Goal: Check status: Check status

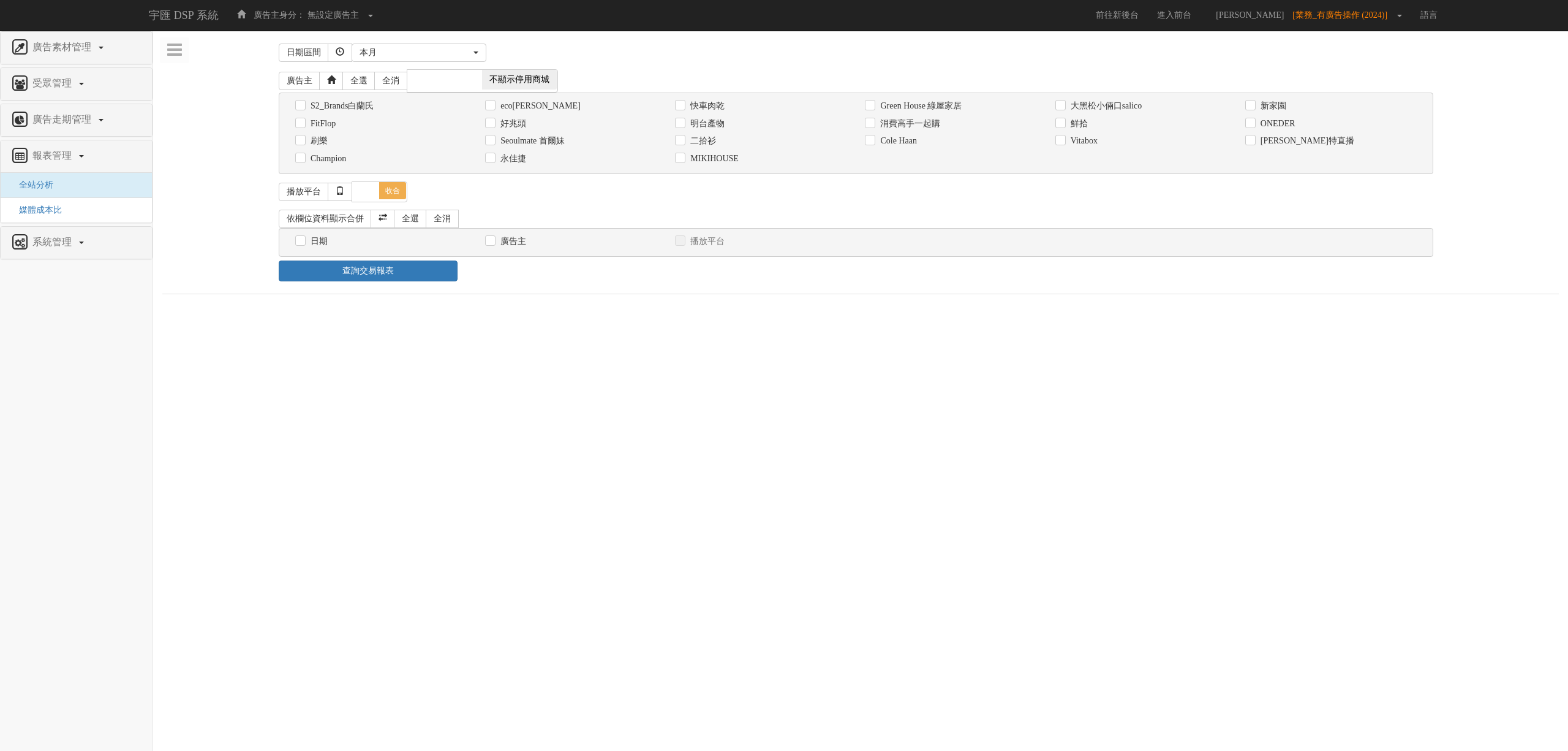
click at [689, 146] on label "二拾衫" at bounding box center [702, 141] width 29 height 12
click at [683, 145] on input "二拾衫" at bounding box center [679, 142] width 8 height 8
checkbox input "true"
click at [432, 57] on div "本月" at bounding box center [415, 52] width 112 height 12
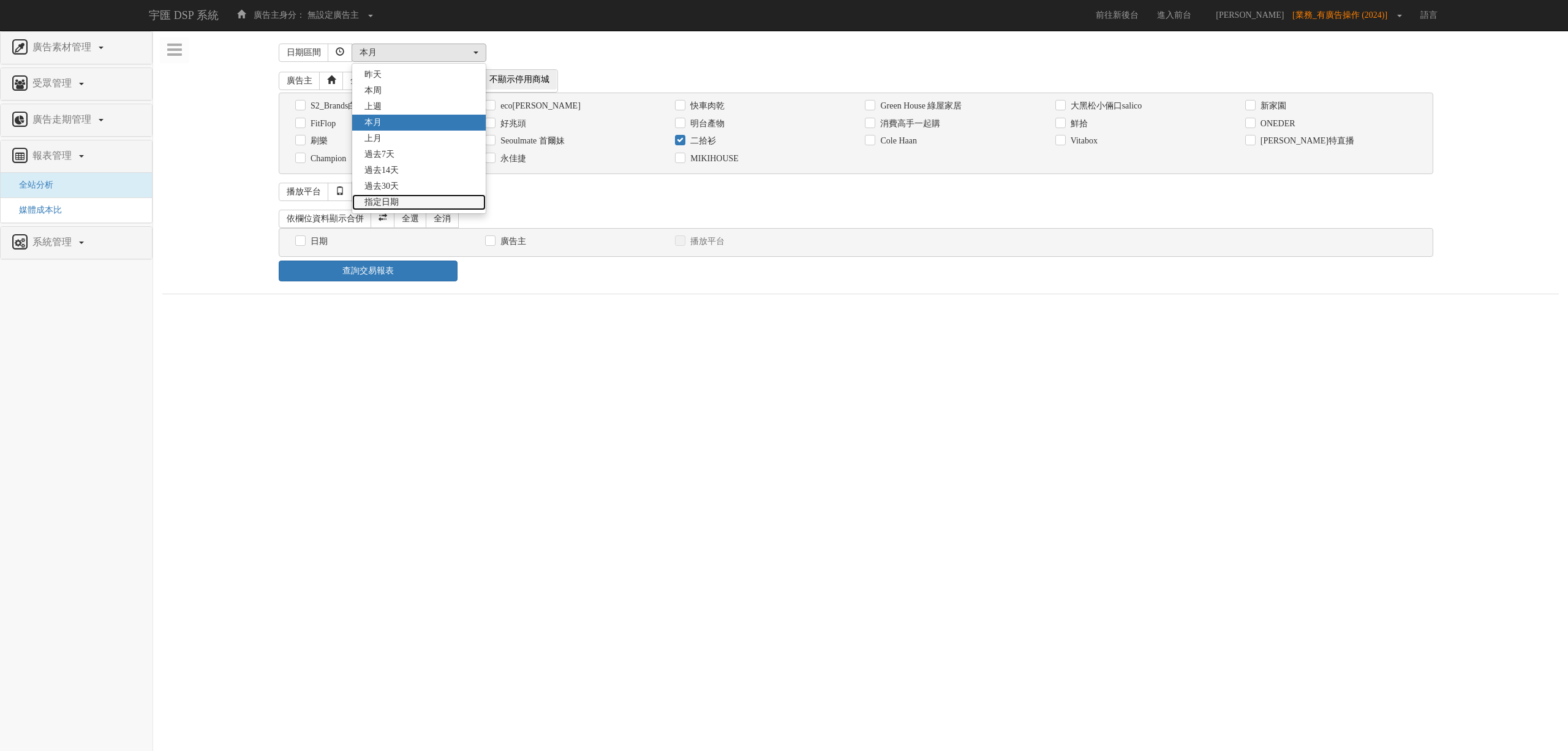
click at [421, 201] on link "指定日期" at bounding box center [419, 202] width 134 height 16
select select "Custom"
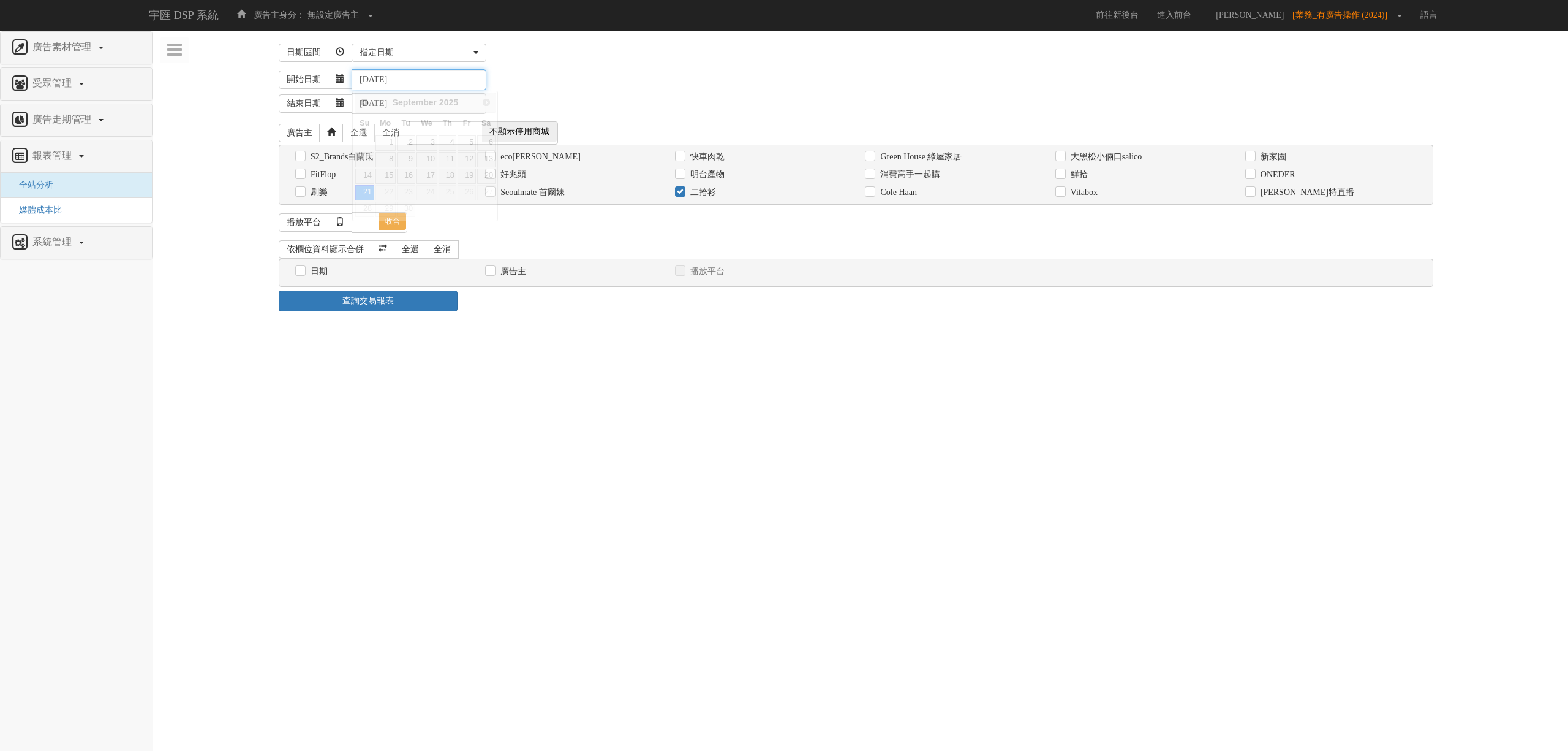
click at [382, 79] on input "[DATE]" at bounding box center [419, 79] width 135 height 21
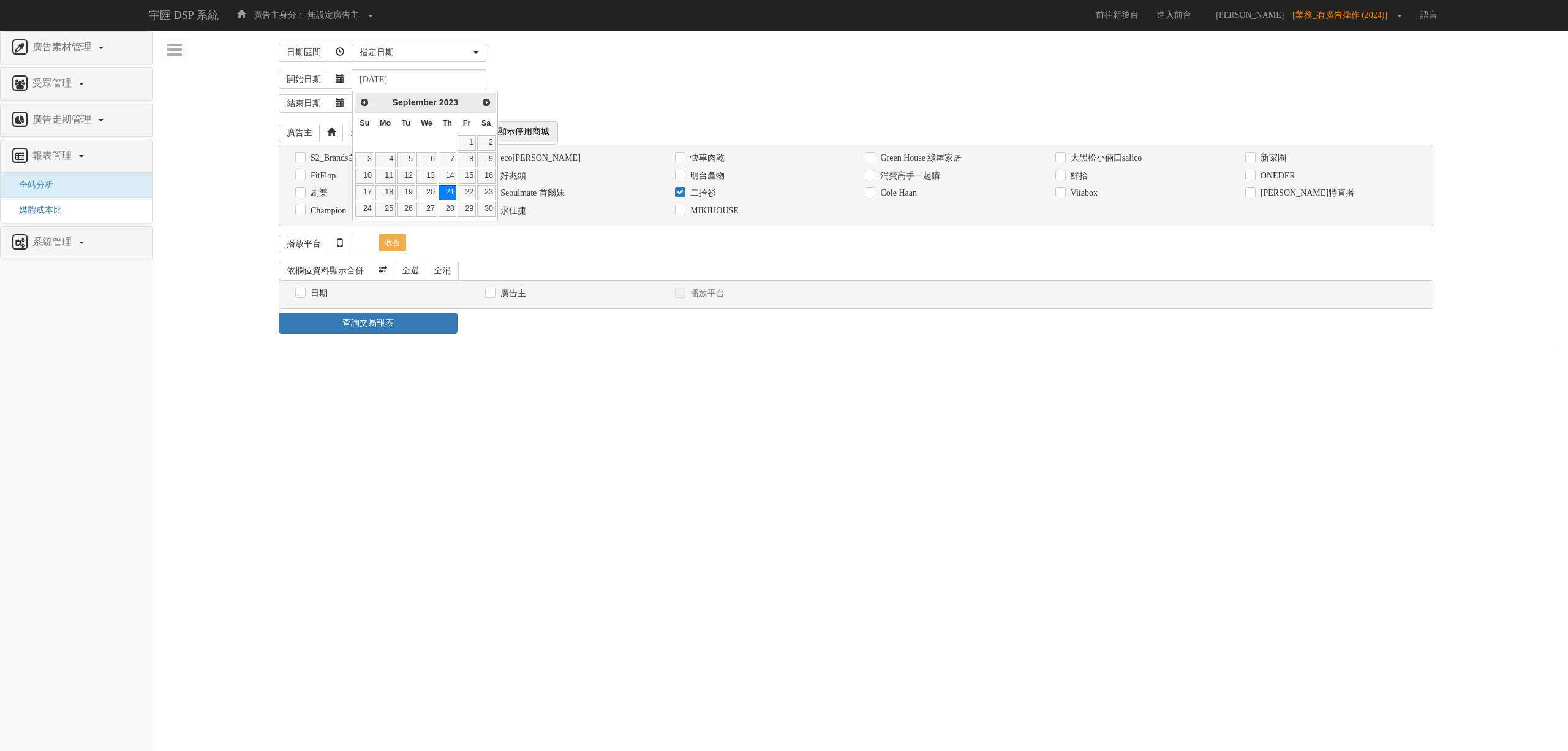
click at [530, 68] on div "開始日期 [DATE] 結束日期 [DATE]" at bounding box center [860, 91] width 1397 height 52
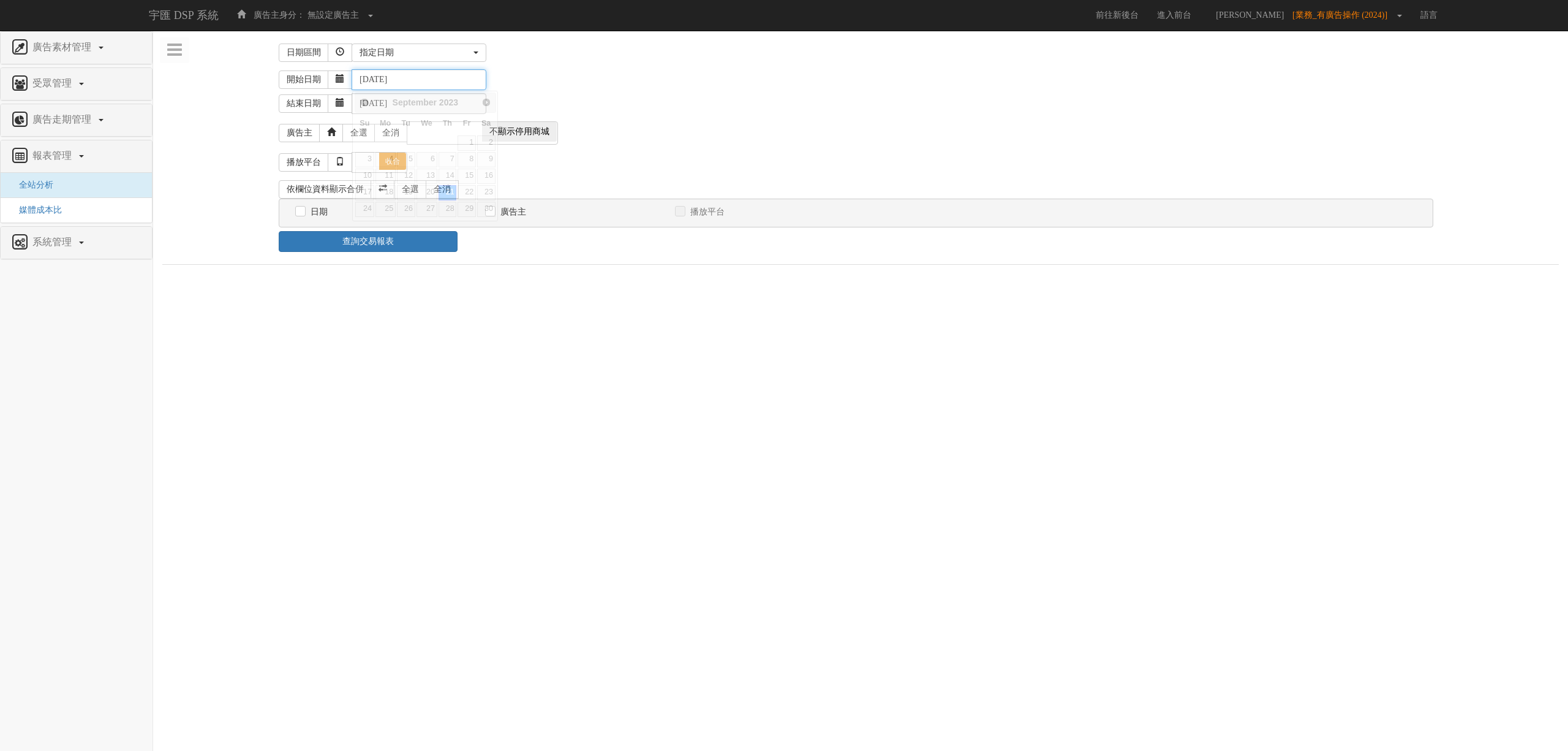
click at [395, 79] on input "[DATE]" at bounding box center [419, 79] width 135 height 21
click at [428, 79] on input "[DATE]" at bounding box center [419, 79] width 135 height 21
type input "[DATE]"
click at [604, 57] on div "昨天 本周 上週 本月 上月 過去7天 過去14天 過去30天 指定日期 指定日期 昨天 本周 上週 本月 上月 過去7天 過去14天 過去30天 指定日期" at bounding box center [897, 52] width 1091 height 19
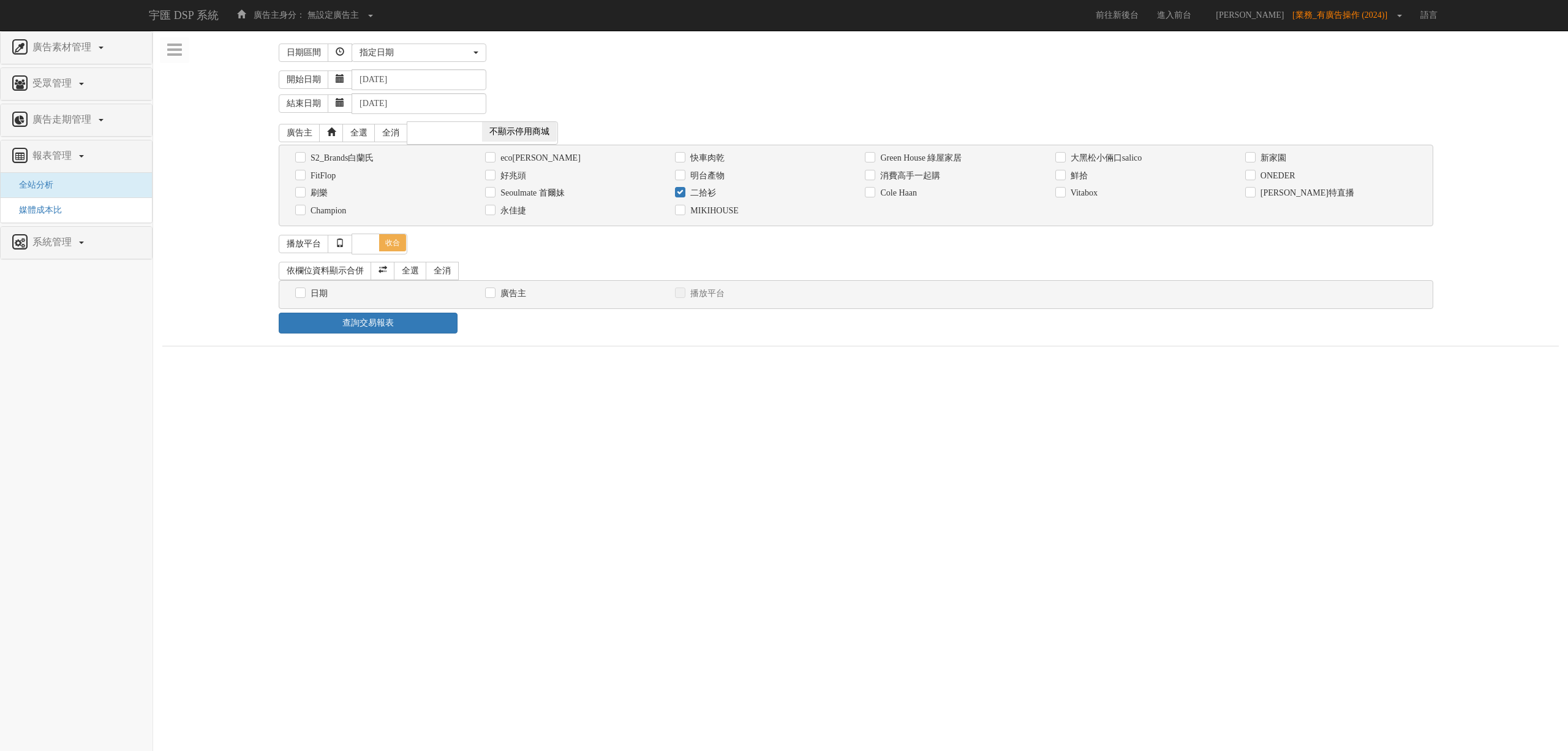
click at [322, 292] on label "日期" at bounding box center [317, 294] width 20 height 12
click at [304, 292] on input "日期" at bounding box center [299, 293] width 8 height 8
checkbox input "true"
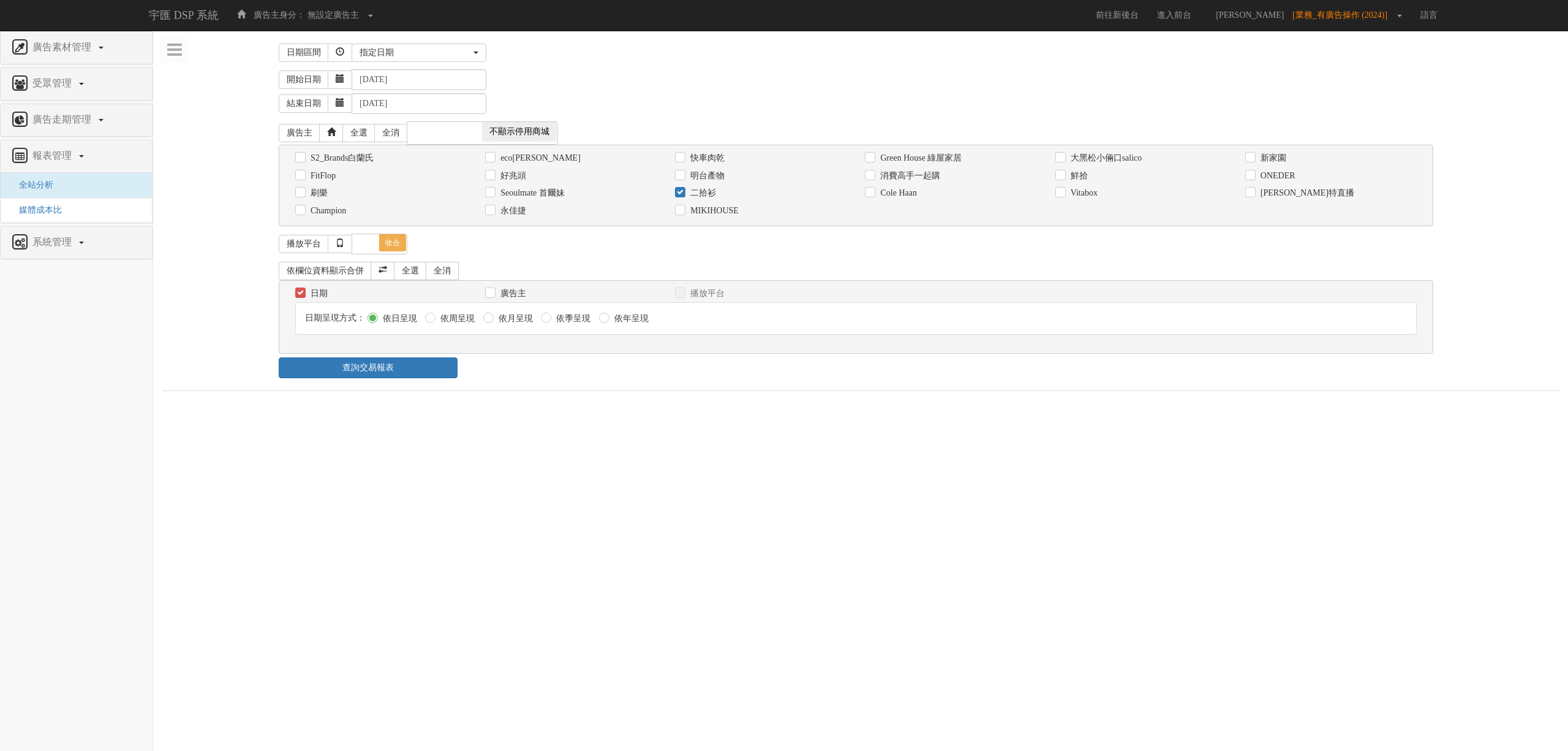
click at [513, 322] on label "依月呈現" at bounding box center [514, 319] width 37 height 12
click at [491, 322] on input "依月呈現" at bounding box center [488, 319] width 8 height 8
radio input "true"
click at [445, 370] on link "查詢交易報表" at bounding box center [368, 368] width 179 height 21
click at [613, 382] on div "日期區間 昨天 本周 上週 本月 上月 過去7天 過去14天 過去30天 指定日期 指定日期 昨天 本周 上週 本月 上月 過去7天 過去14天 過去30天 …" at bounding box center [860, 381] width 1397 height 683
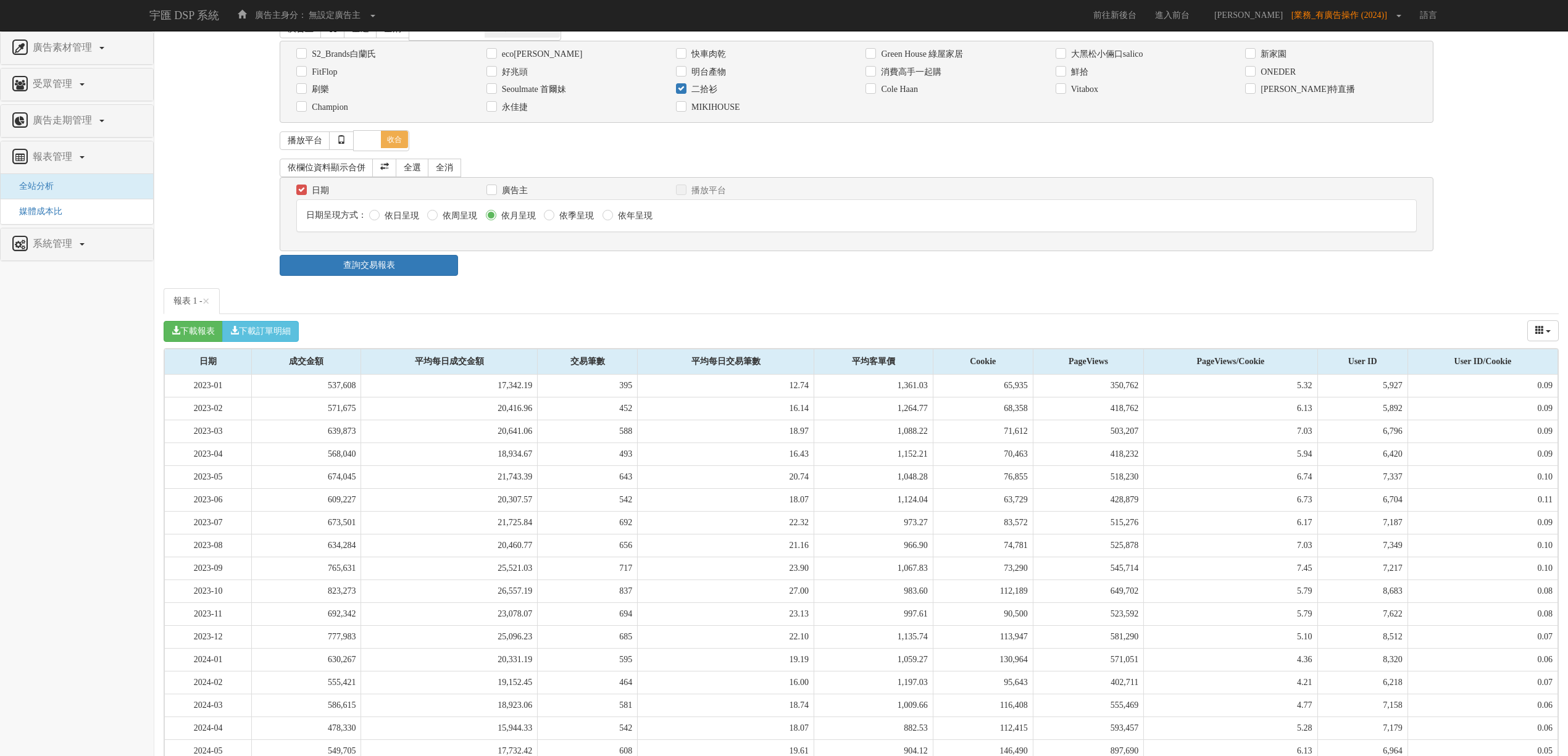
scroll to position [548, 0]
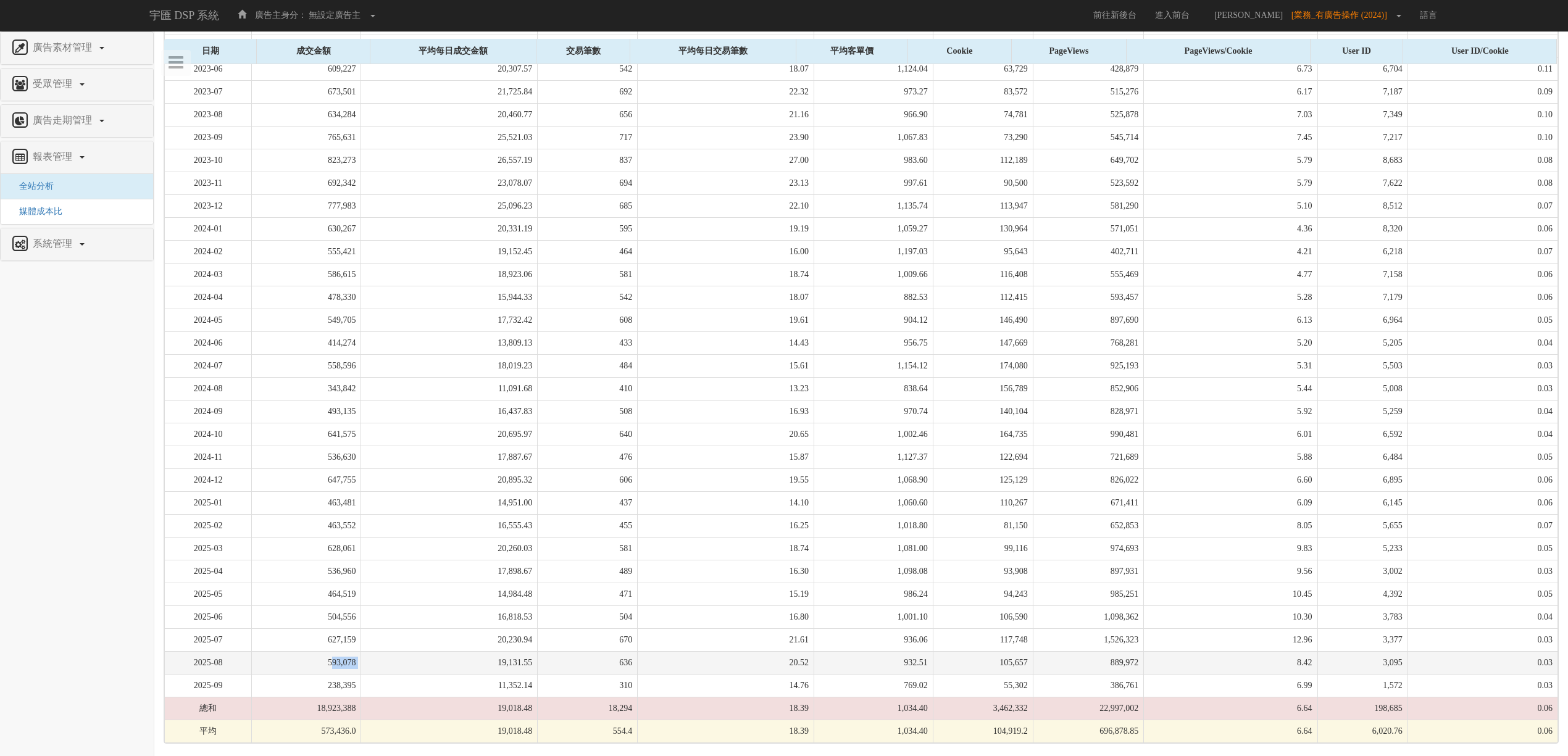
drag, startPoint x: 339, startPoint y: 652, endPoint x: 382, endPoint y: 662, distance: 44.1
click at [382, 662] on tr "2025-08 593,078 19,131.55 636 20.52 932.51 105,657 889,972 8.42 3,095 0.03" at bounding box center [861, 662] width 1393 height 23
